Goal: Task Accomplishment & Management: Manage account settings

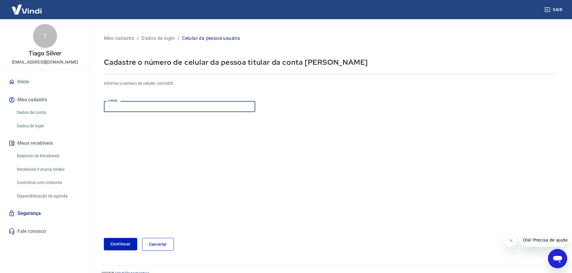
click at [197, 106] on input "Celular" at bounding box center [179, 106] width 151 height 11
type input "(19) 99116-2241"
click at [132, 244] on button "Continuar" at bounding box center [120, 244] width 33 height 12
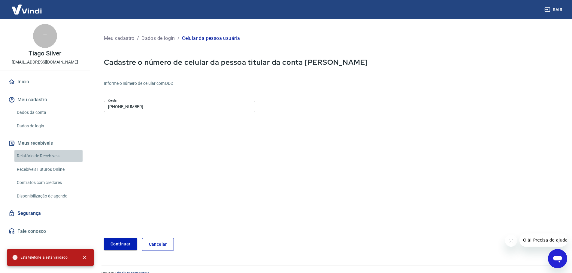
click at [41, 155] on link "Relatório de Recebíveis" at bounding box center [48, 156] width 68 height 12
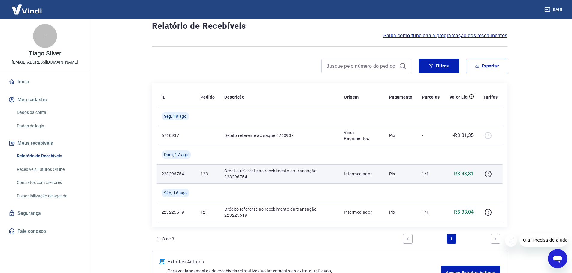
scroll to position [3, 0]
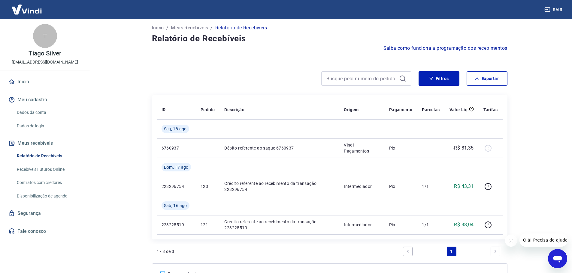
click at [37, 111] on link "Dados da conta" at bounding box center [48, 113] width 68 height 12
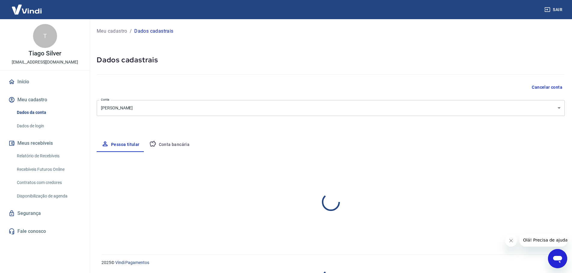
select select "SP"
select select "business"
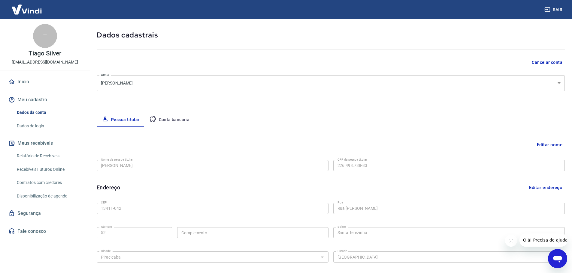
scroll to position [21, 0]
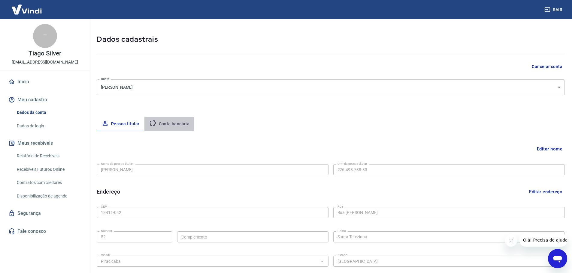
click at [173, 122] on button "Conta bancária" at bounding box center [169, 124] width 50 height 14
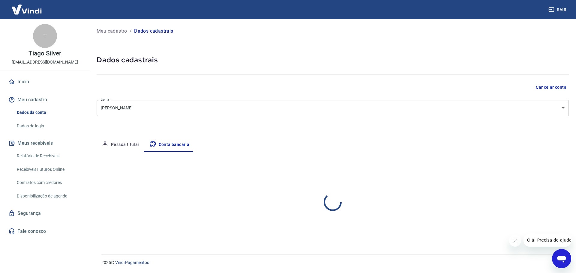
select select "1"
click at [541, 170] on button "Editar conta bancária" at bounding box center [544, 169] width 50 height 11
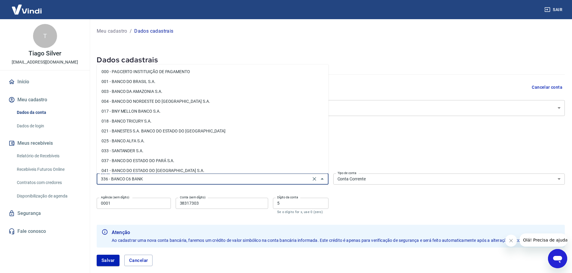
click at [168, 177] on input "336 - BANCO C6 BANK" at bounding box center [203, 180] width 210 height 8
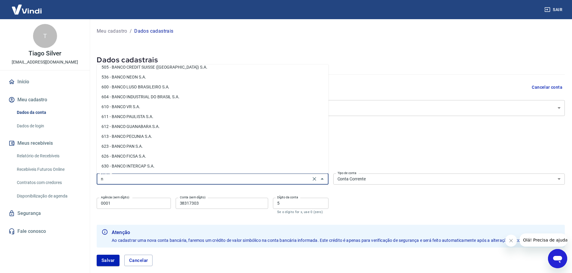
scroll to position [534, 0]
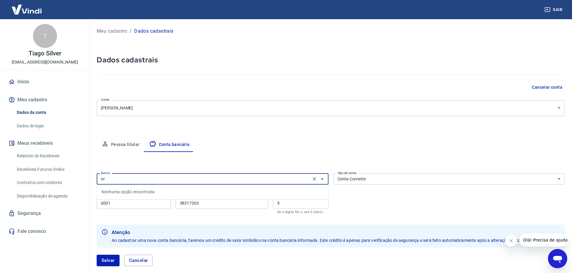
type input "n"
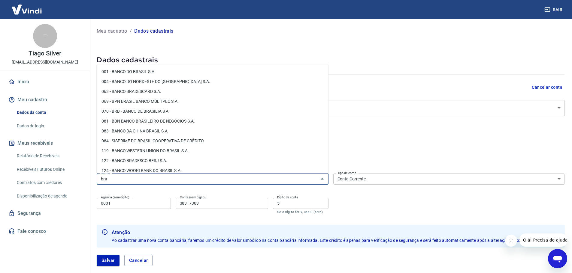
click at [155, 69] on li "001 - BANCO DO BRASIL S.A." at bounding box center [213, 72] width 232 height 10
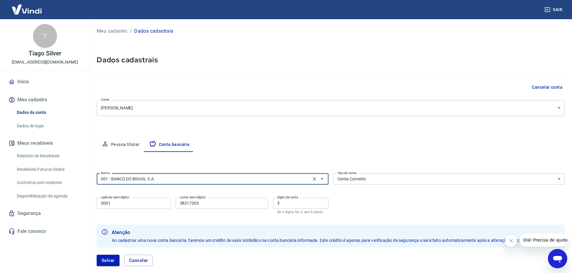
type input "001 - BANCO DO BRASIL S.A."
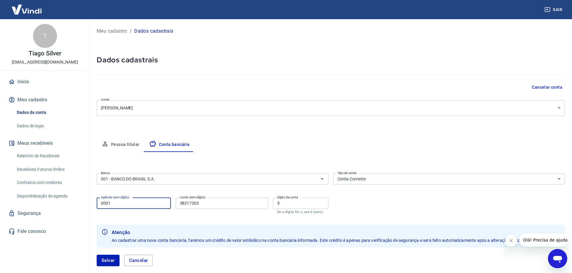
drag, startPoint x: 137, startPoint y: 201, endPoint x: 70, endPoint y: 208, distance: 67.4
click at [70, 208] on div "Sair T Tiago Silver heropowerdesign@gmail.com Início Meu cadastro Dados da cont…" at bounding box center [286, 136] width 572 height 273
type input "6823"
drag, startPoint x: 213, startPoint y: 201, endPoint x: 124, endPoint y: 204, distance: 88.3
click at [124, 204] on div "Agência (sem dígito) 6823 Agência (sem dígito) Conta (sem dígito) 38317303 Cont…" at bounding box center [213, 206] width 232 height 20
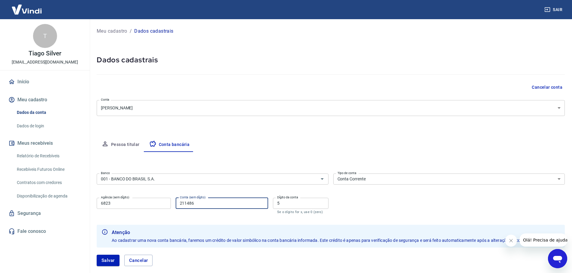
type input "211486"
drag, startPoint x: 278, startPoint y: 202, endPoint x: 257, endPoint y: 201, distance: 21.0
click at [257, 201] on div "Agência (sem dígito) 6823 Agência (sem dígito) Conta (sem dígito) 211486 Conta …" at bounding box center [213, 206] width 232 height 20
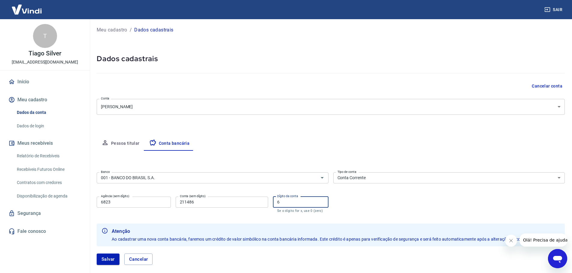
scroll to position [30, 0]
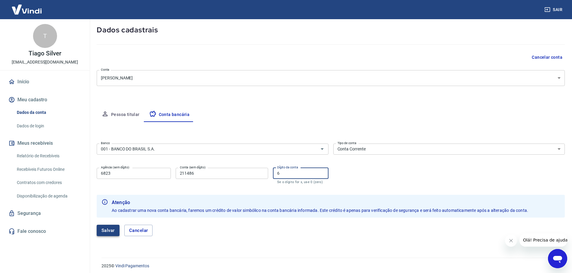
type input "6"
click at [105, 232] on button "Salvar" at bounding box center [108, 230] width 23 height 11
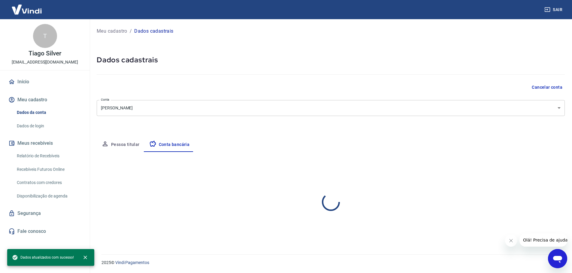
scroll to position [0, 0]
select select "1"
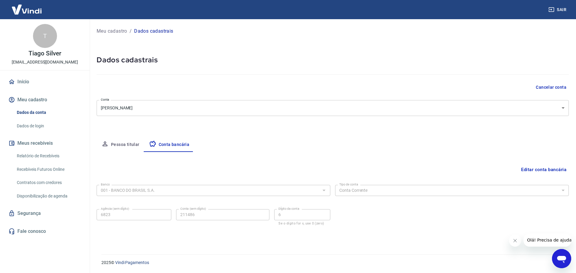
click at [42, 155] on link "Relatório de Recebíveis" at bounding box center [48, 156] width 68 height 12
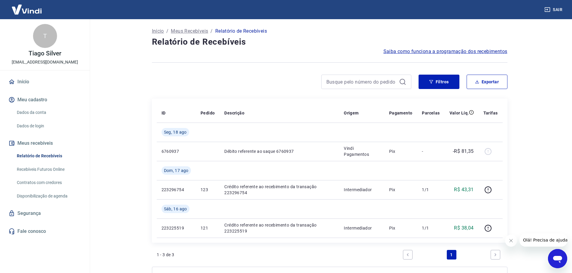
click at [40, 167] on link "Recebíveis Futuros Online" at bounding box center [48, 170] width 68 height 12
